Goal: Information Seeking & Learning: Learn about a topic

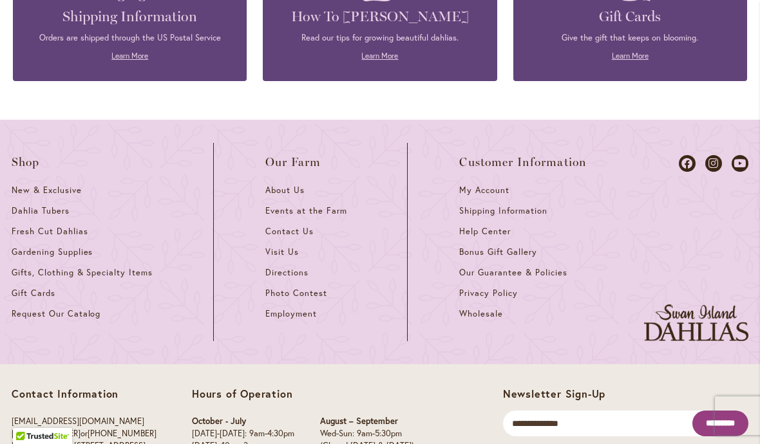
scroll to position [5608, 0]
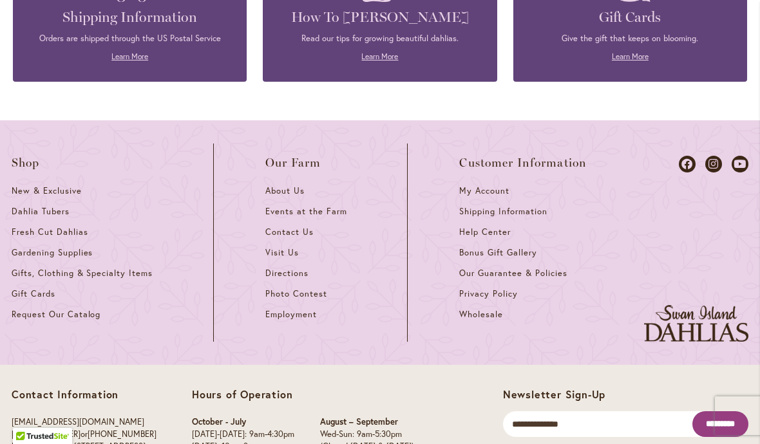
click at [295, 268] on span "Directions" at bounding box center [286, 273] width 43 height 11
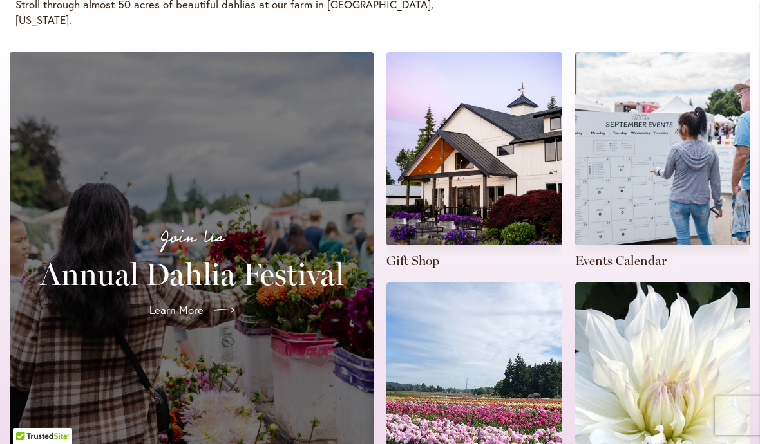
scroll to position [290, 0]
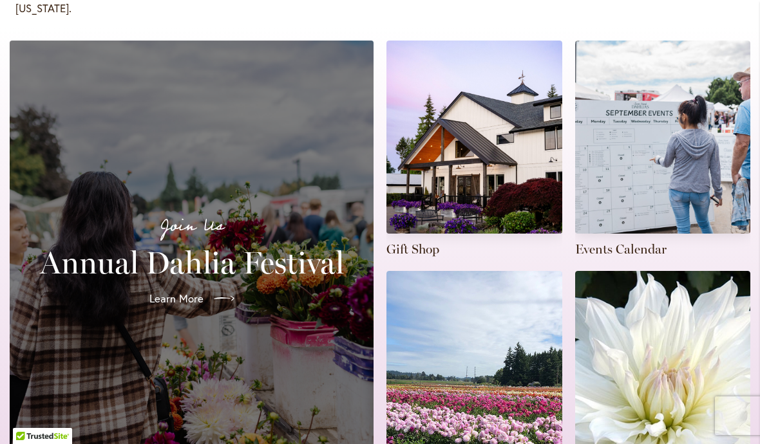
click at [485, 153] on link at bounding box center [474, 150] width 176 height 218
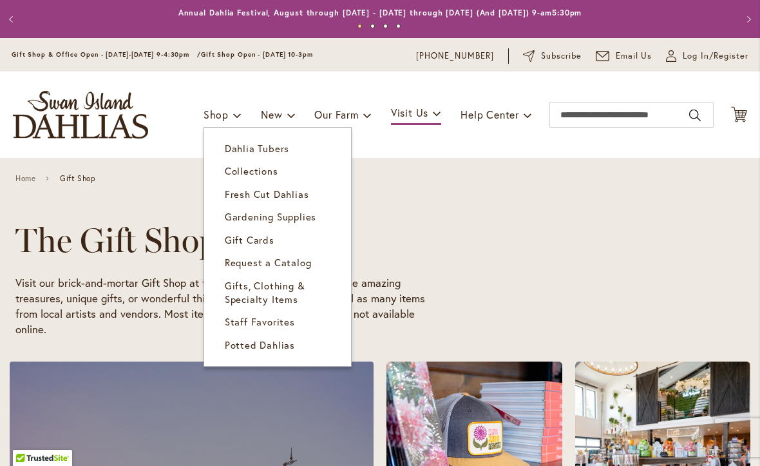
scroll to position [0, 184]
click at [294, 289] on span "Gifts, Clothing & Specialty Items" at bounding box center [265, 292] width 80 height 26
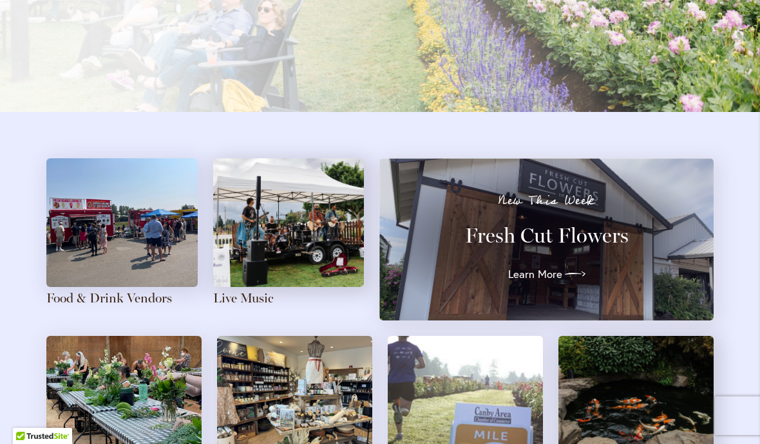
scroll to position [1312, 0]
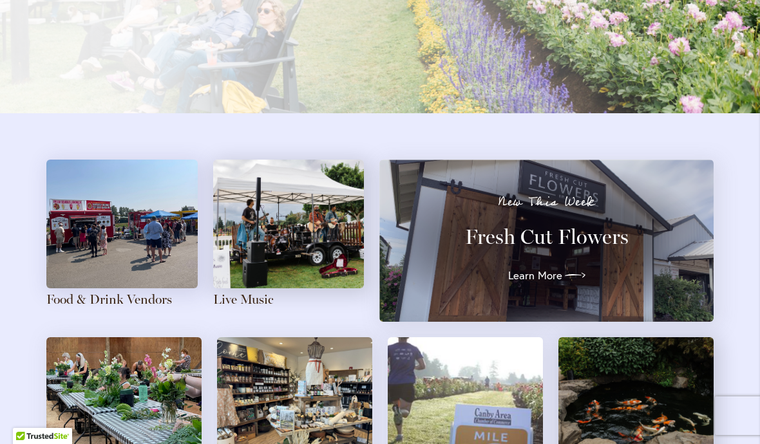
click at [132, 228] on img at bounding box center [121, 224] width 151 height 129
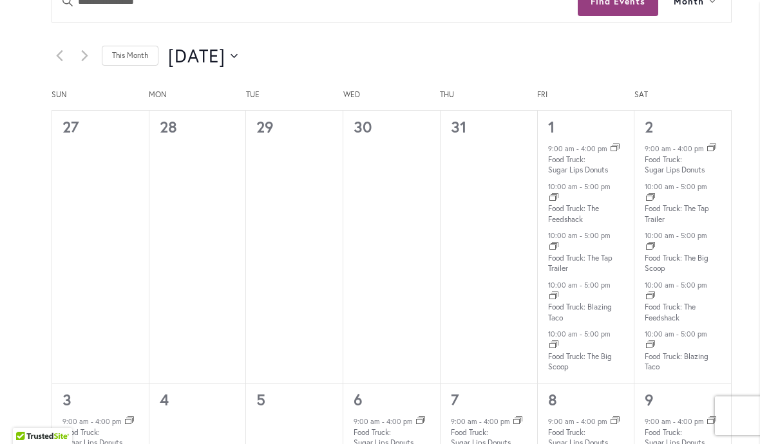
scroll to position [677, 0]
click at [238, 55] on icon "Click to toggle datepicker" at bounding box center [234, 55] width 7 height 5
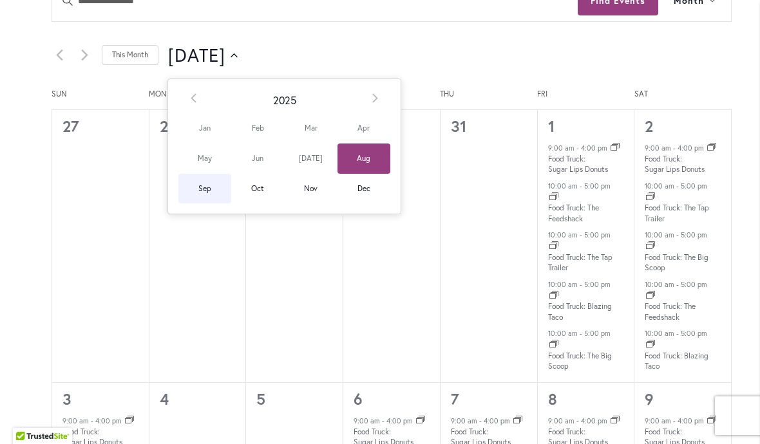
click at [212, 189] on span "Sep" at bounding box center [204, 189] width 53 height 30
type input "********"
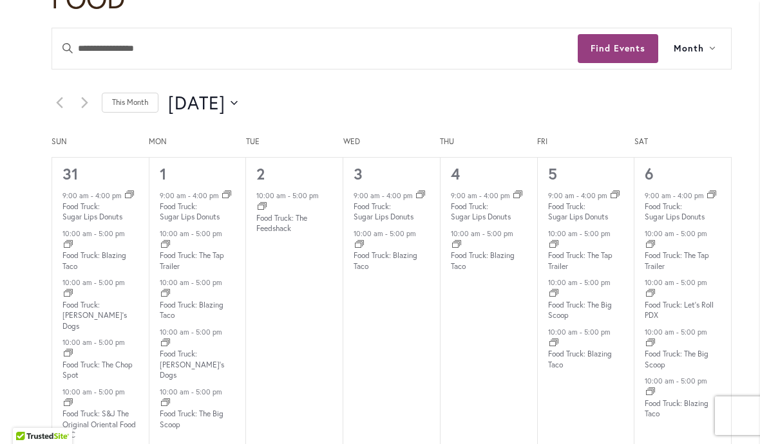
click at [214, 190] on div "9:00 am - 4:00 pm Event Series" at bounding box center [198, 196] width 76 height 12
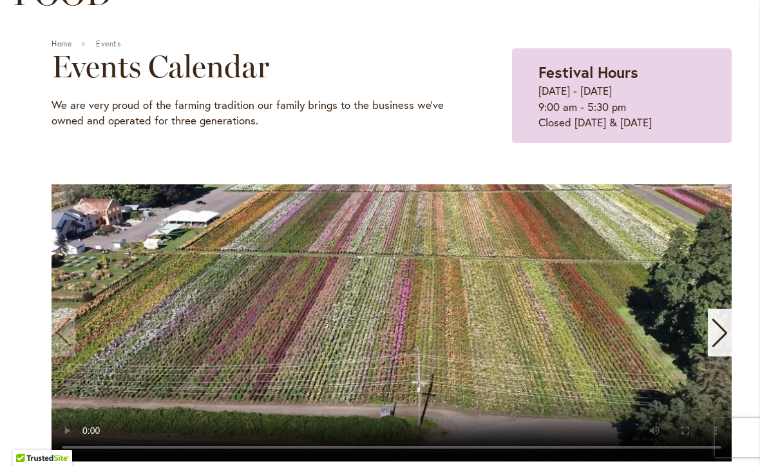
scroll to position [156, 0]
